Goal: Find contact information: Find contact information

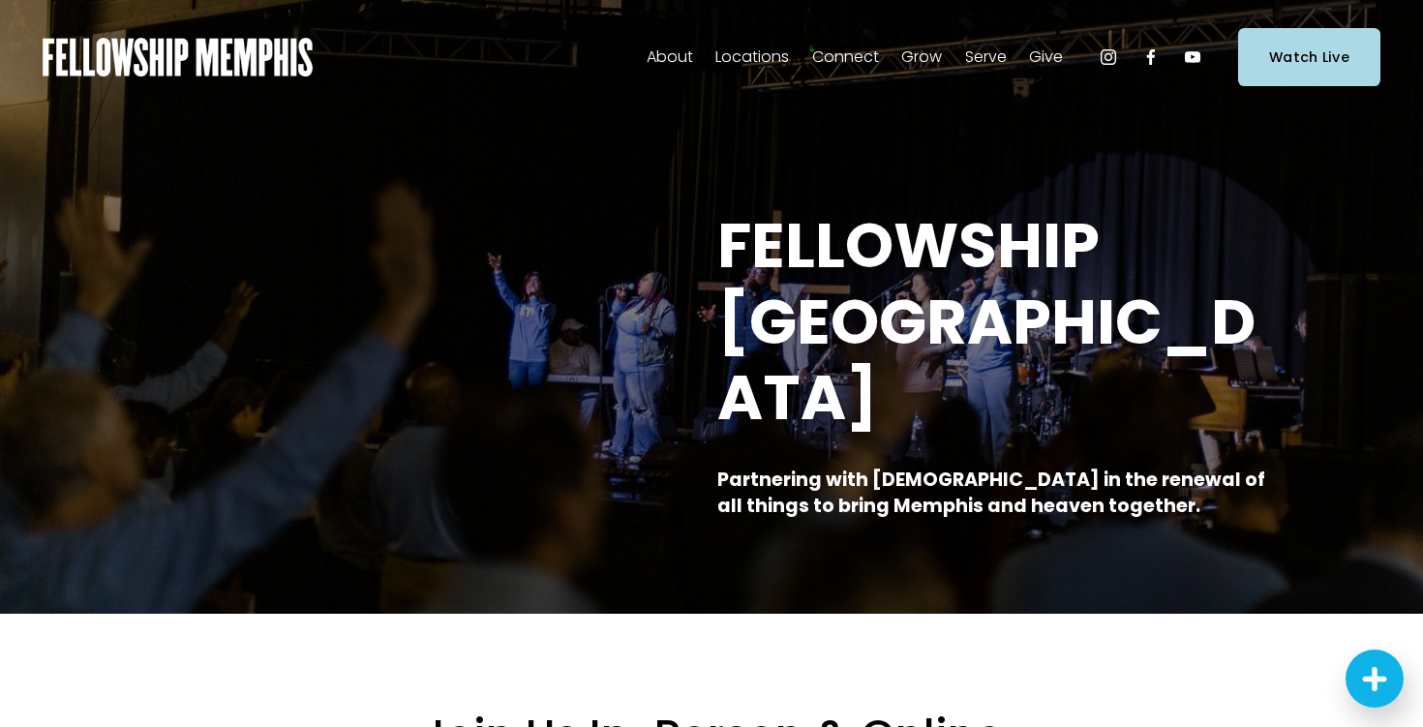
click at [0, 0] on span "Staff" at bounding box center [0, 0] width 0 height 0
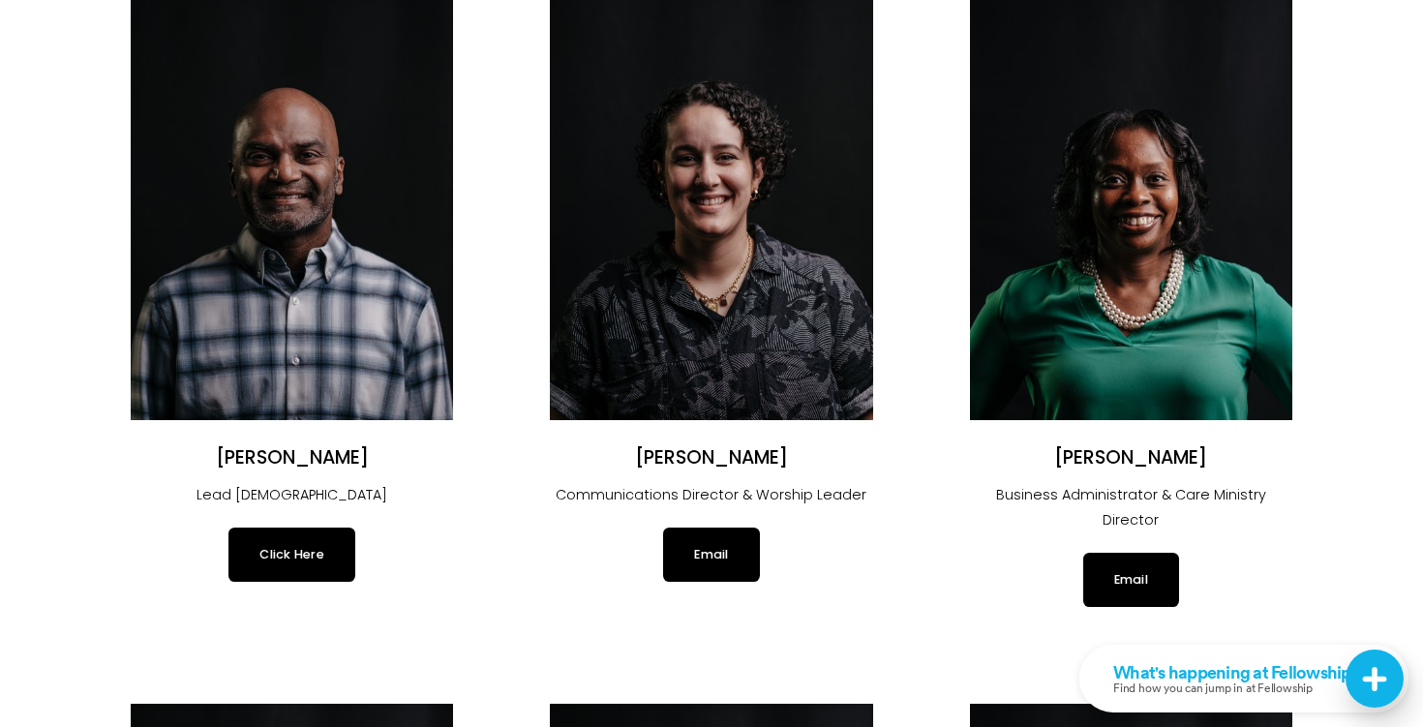
scroll to position [305, 0]
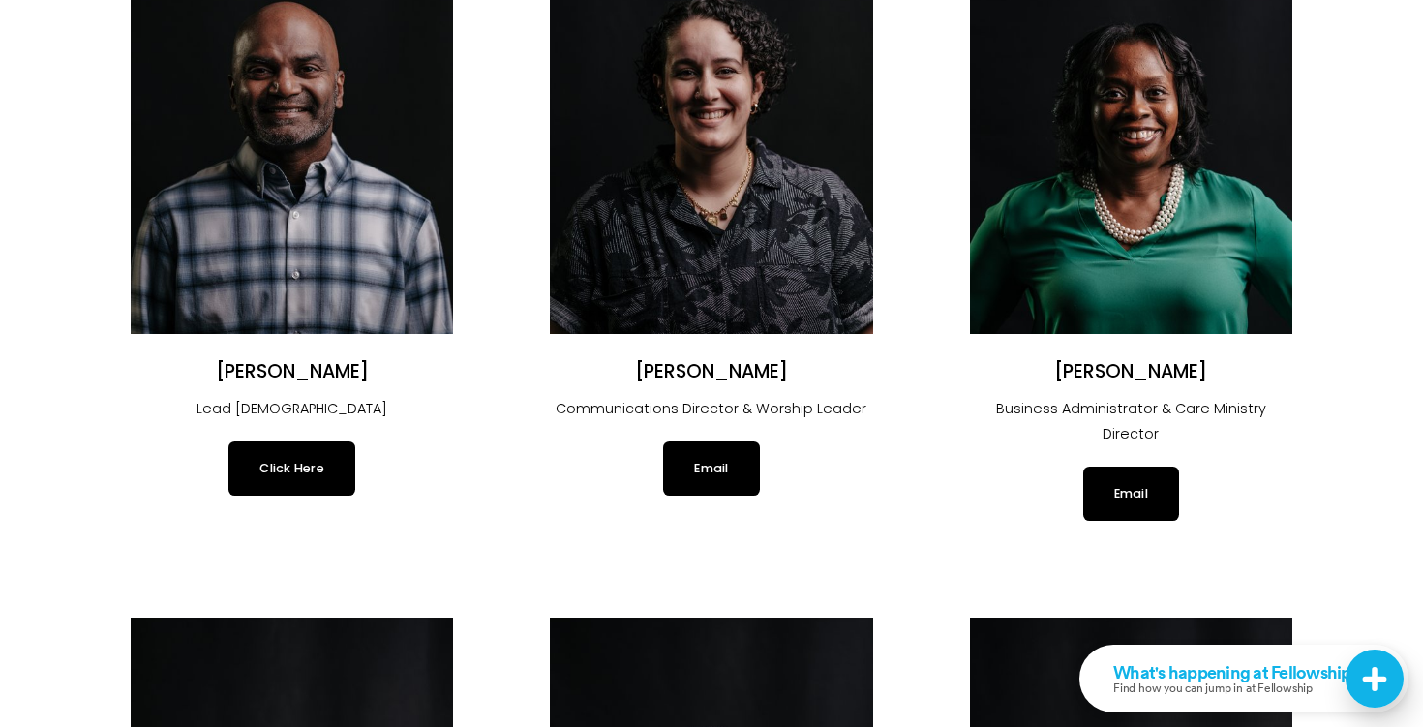
click at [311, 465] on link "Click Here" at bounding box center [291, 468] width 127 height 54
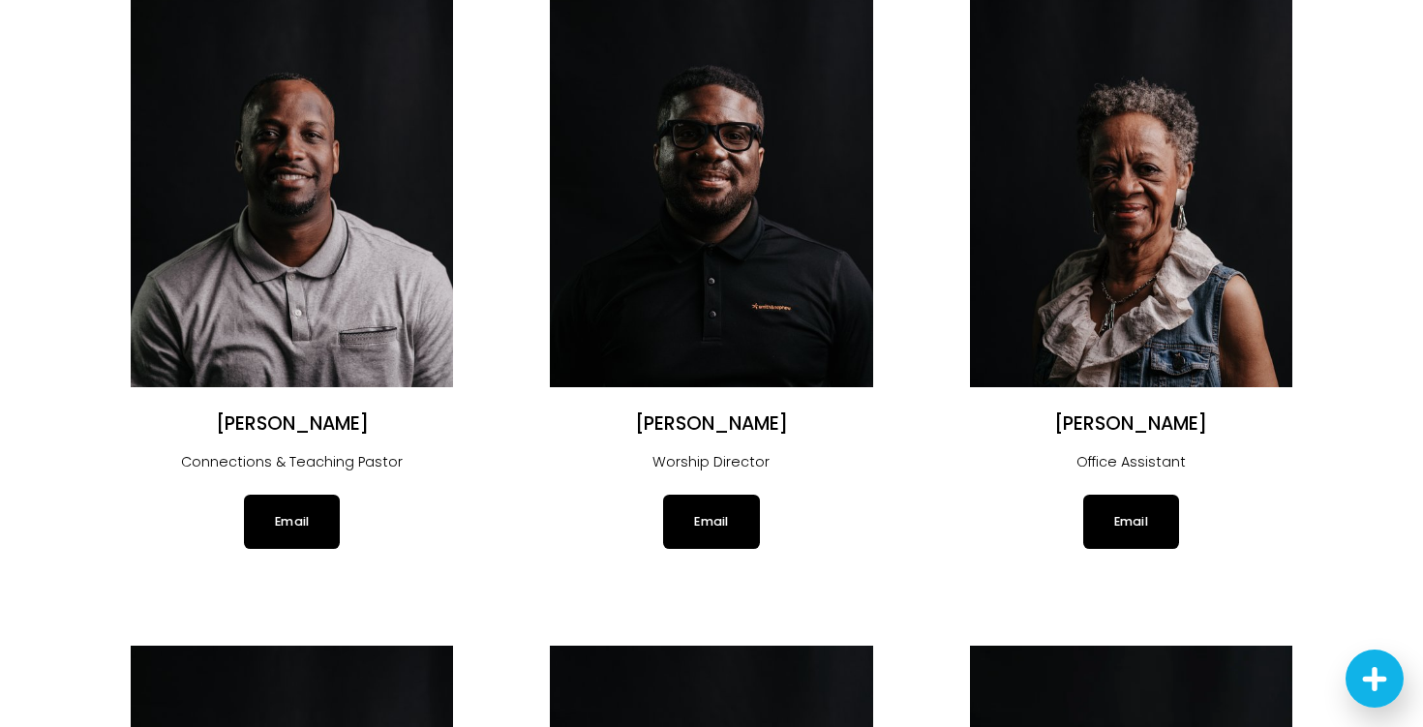
scroll to position [932, 0]
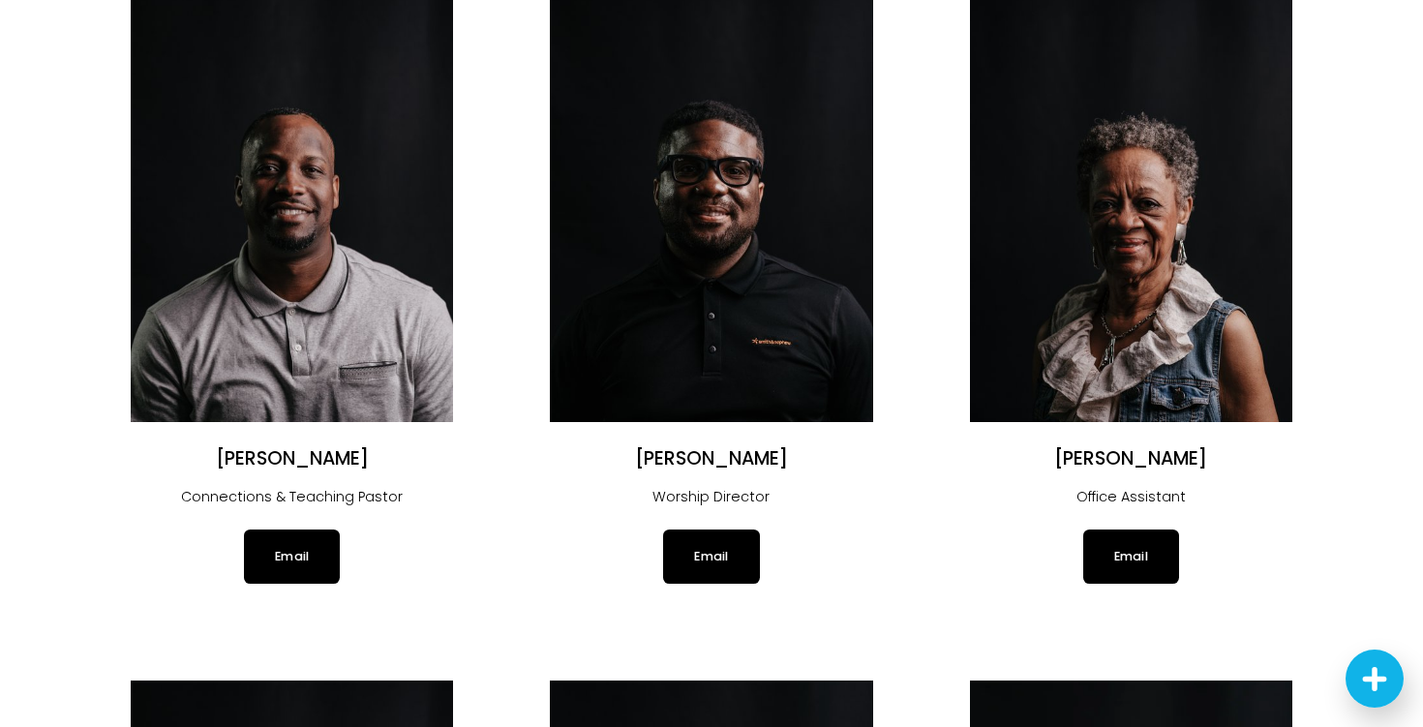
click at [1155, 529] on link "Email" at bounding box center [1131, 556] width 96 height 54
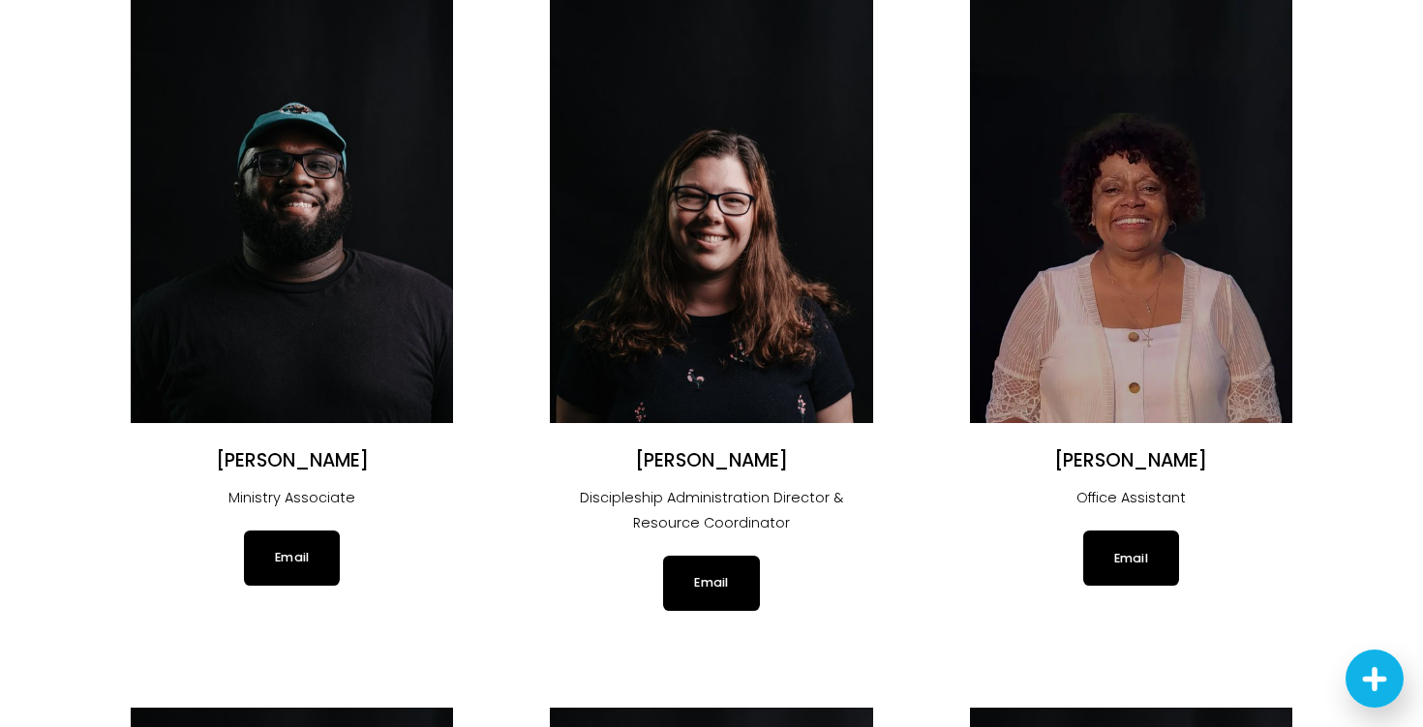
scroll to position [1627, 0]
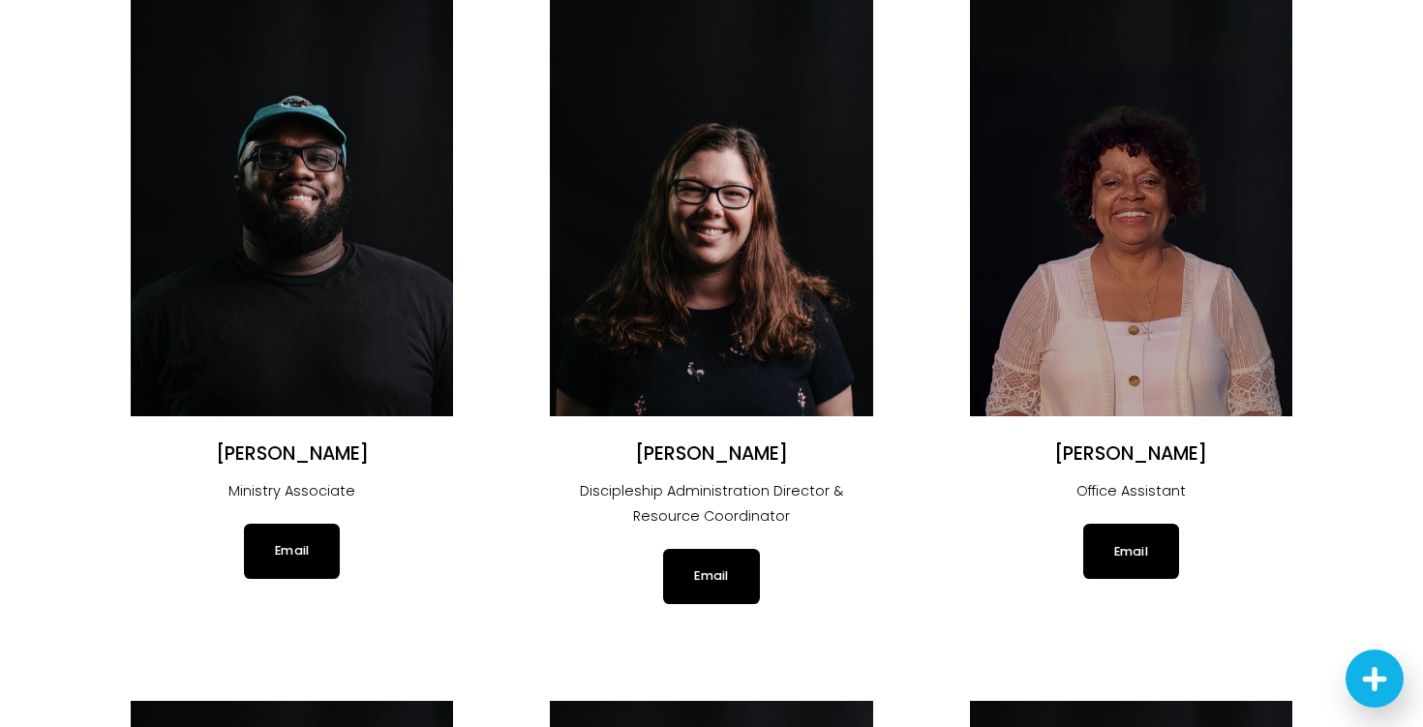
click at [1120, 530] on link "Email" at bounding box center [1131, 551] width 96 height 54
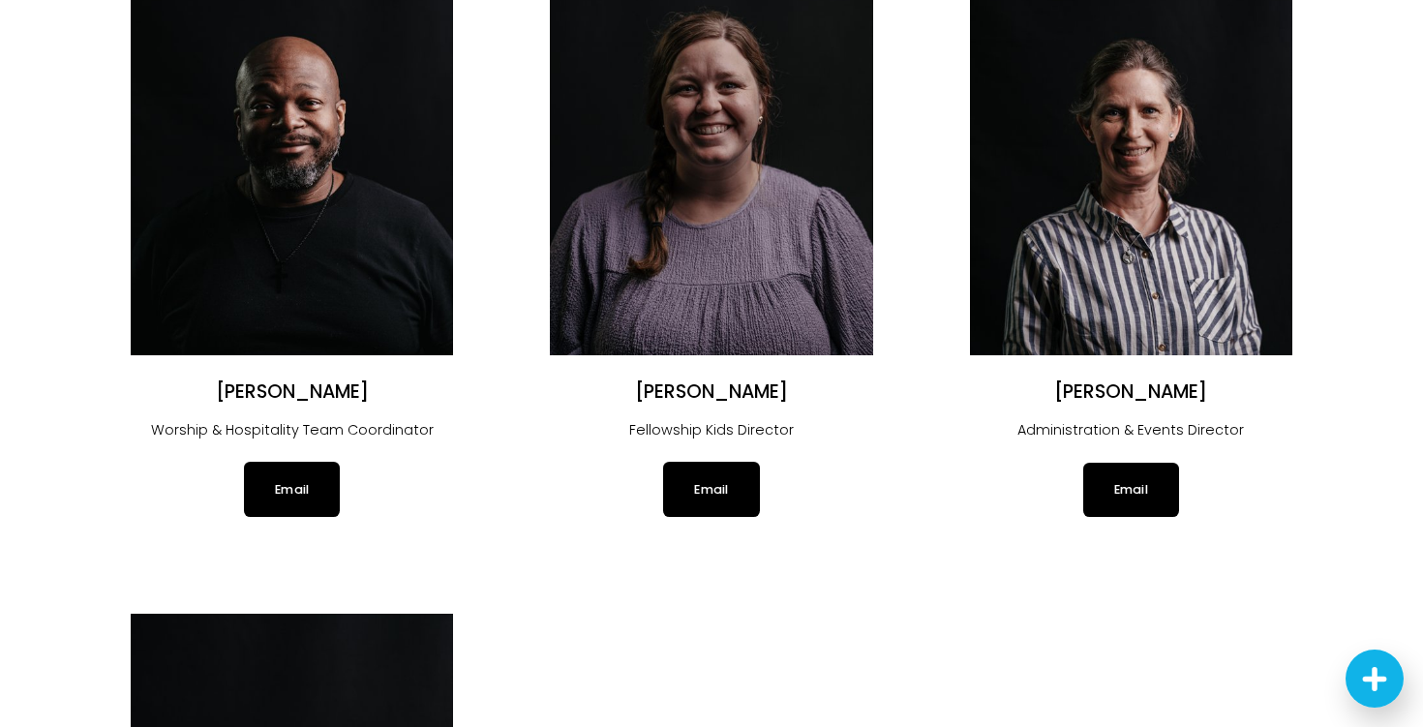
scroll to position [3088, 0]
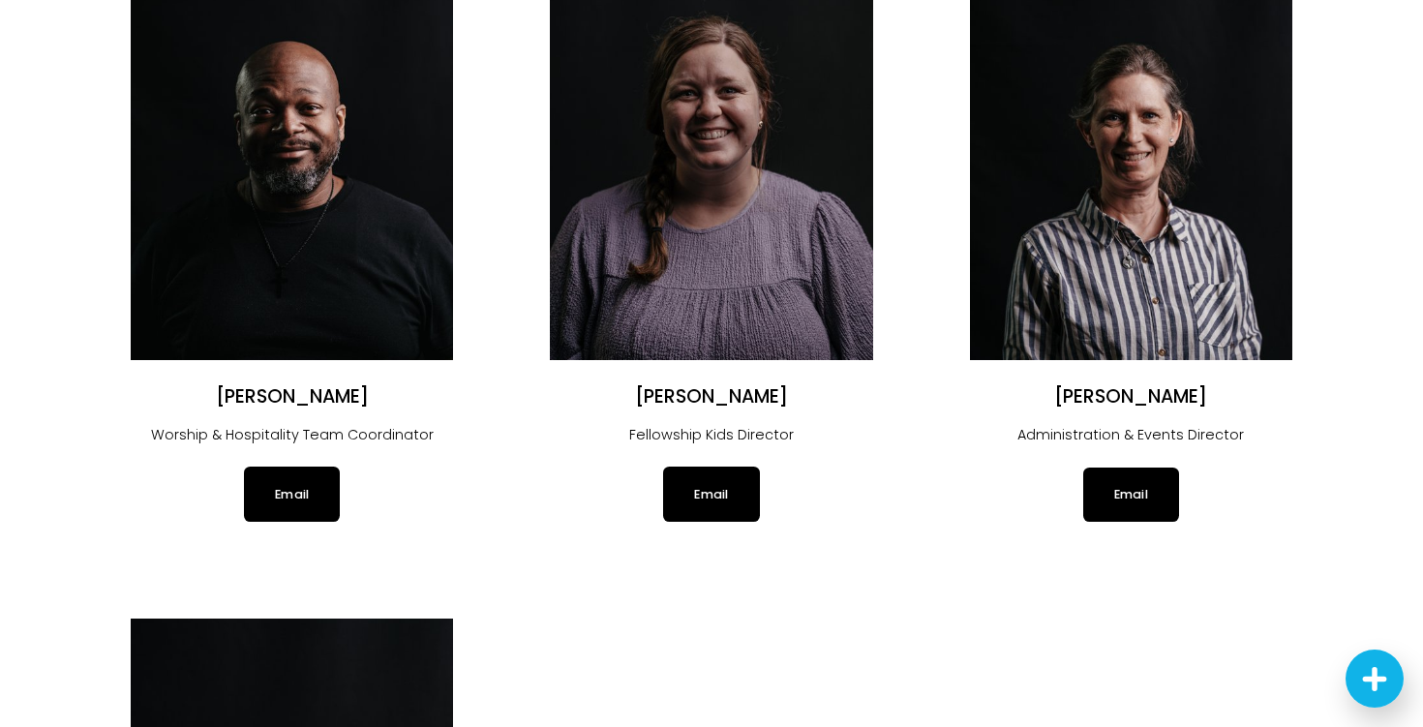
click at [1121, 467] on link "Email" at bounding box center [1131, 494] width 96 height 54
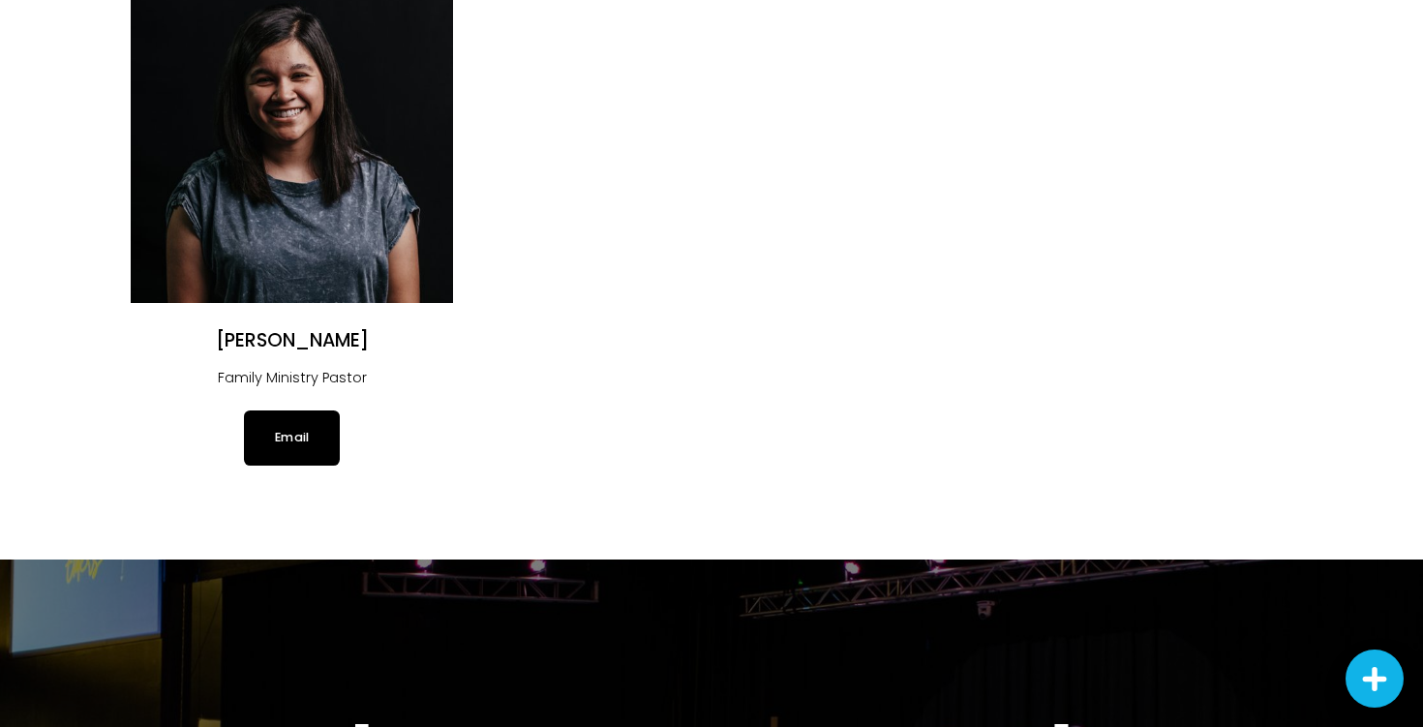
scroll to position [3853, 0]
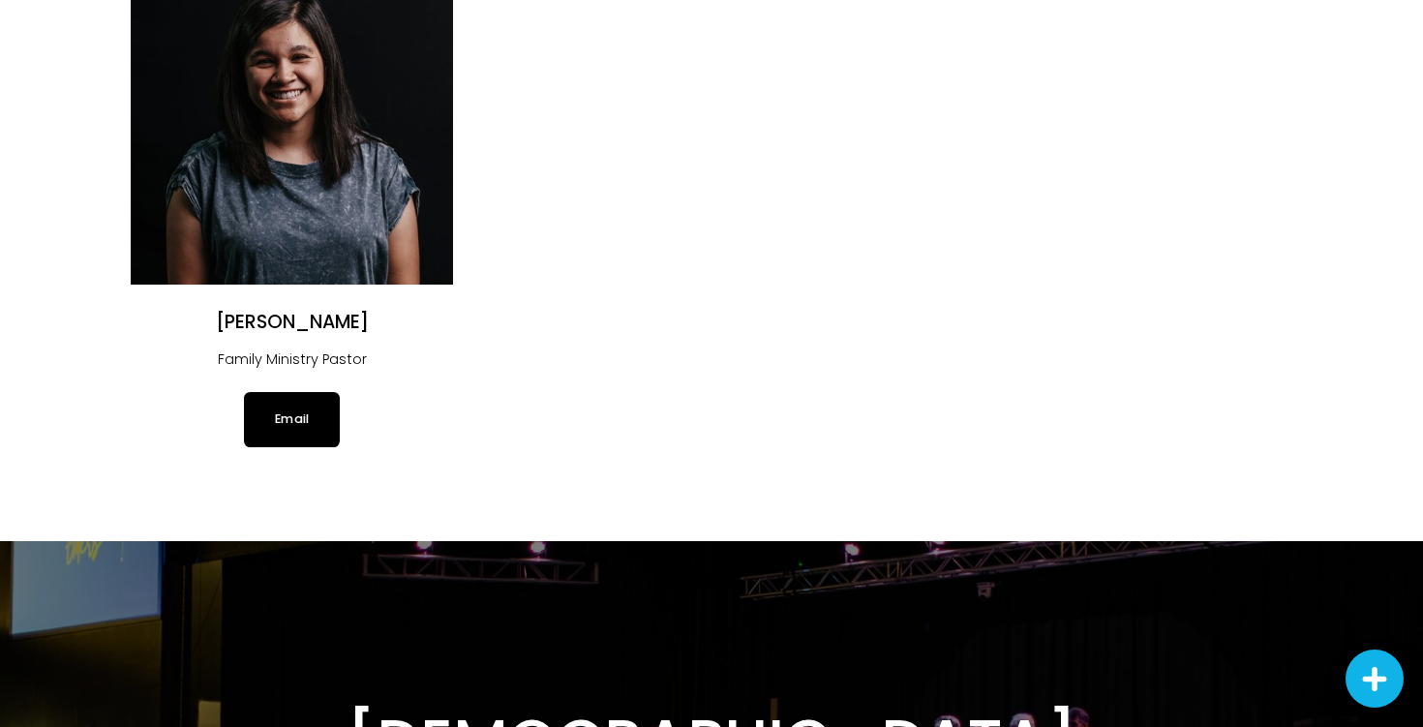
click at [276, 392] on link "Email" at bounding box center [292, 419] width 96 height 54
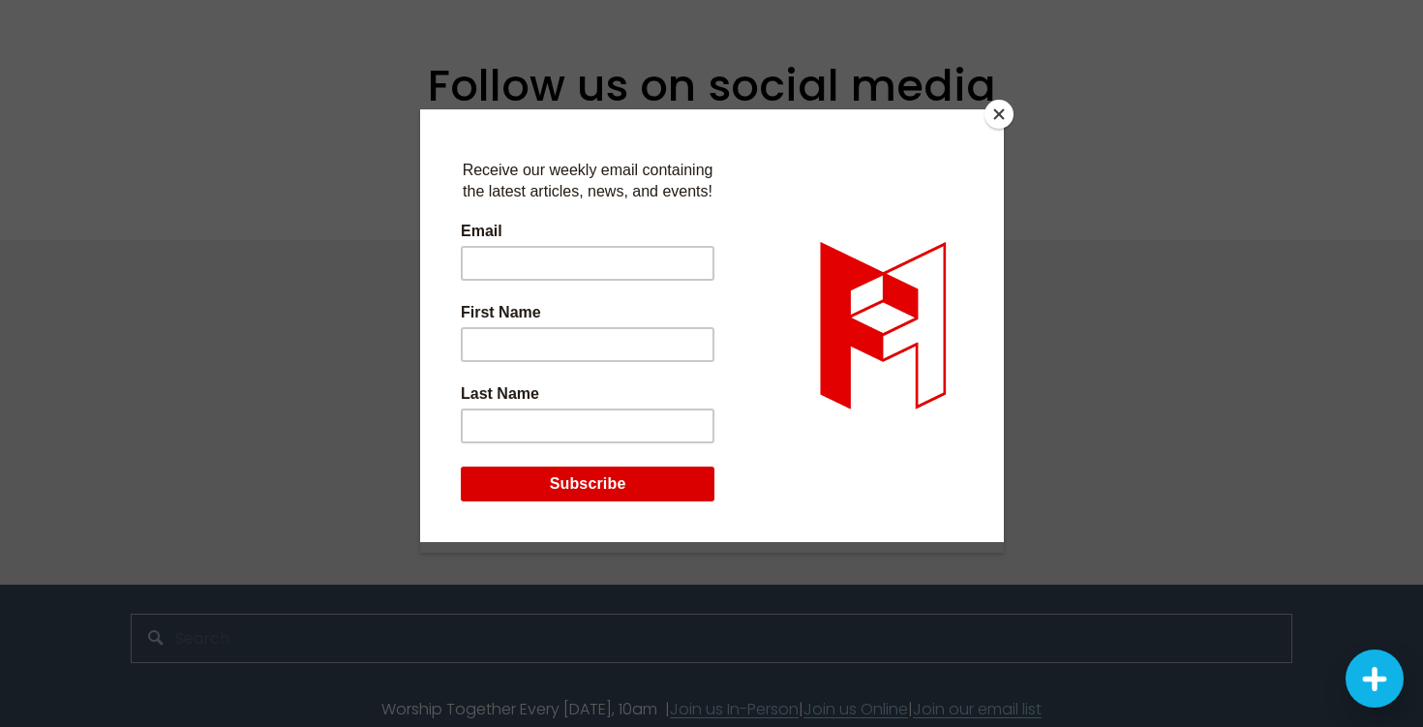
scroll to position [4372, 0]
click at [998, 112] on button "Close" at bounding box center [998, 114] width 29 height 29
